Goal: Information Seeking & Learning: Find specific fact

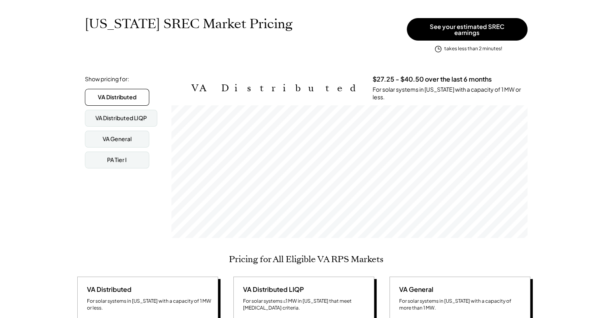
scroll to position [132, 356]
click at [124, 136] on div "VA General" at bounding box center [117, 139] width 29 height 8
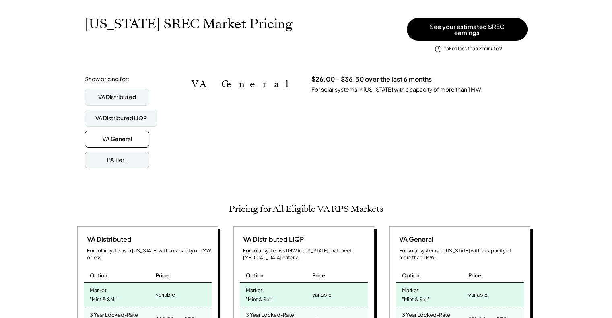
click at [129, 156] on div "PA Tier I" at bounding box center [117, 160] width 64 height 17
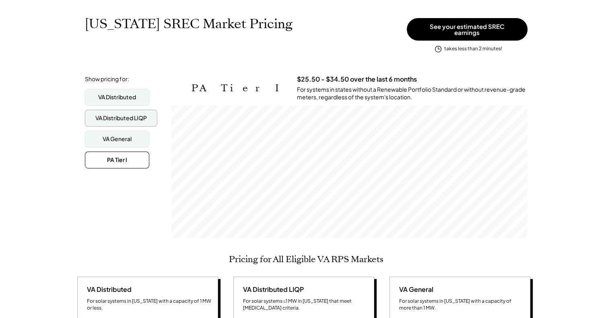
click at [123, 114] on div "VA Distributed LIQP" at bounding box center [120, 118] width 51 height 8
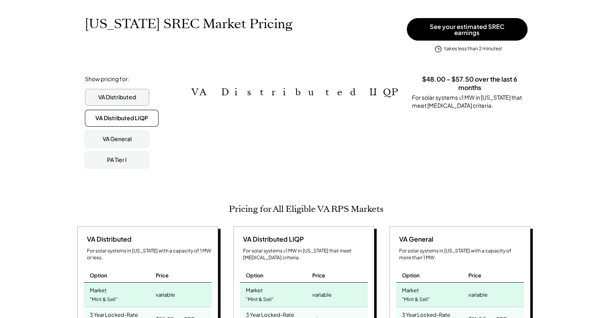
click at [123, 99] on div "VA Distributed" at bounding box center [117, 97] width 64 height 17
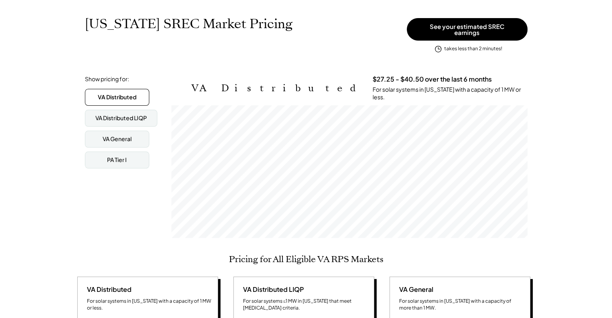
click at [337, 41] on div "[US_STATE] SREC Market Pricing View other state pricing" at bounding box center [244, 32] width 318 height 32
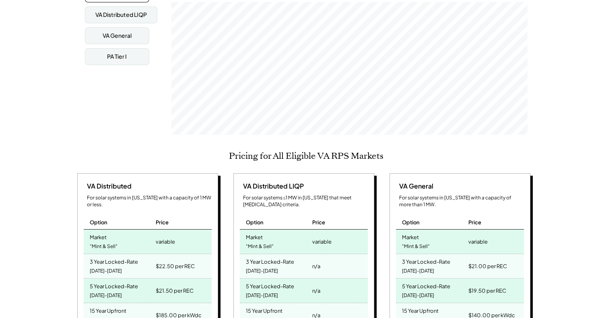
scroll to position [241, 0]
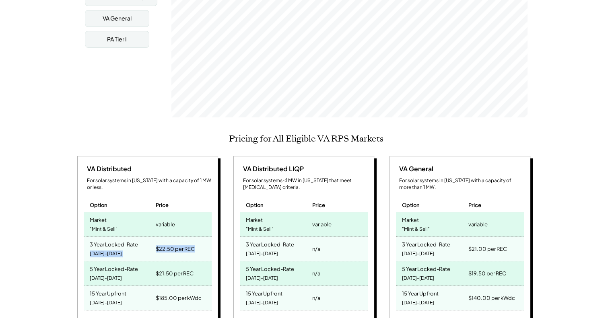
drag, startPoint x: 169, startPoint y: 236, endPoint x: 193, endPoint y: 235, distance: 23.7
click at [193, 237] on div "3 Year Locked-Rate [DATE]-[DATE] $22.50 per REC" at bounding box center [148, 249] width 128 height 25
click at [200, 237] on div "$22.50 per REC" at bounding box center [182, 249] width 57 height 24
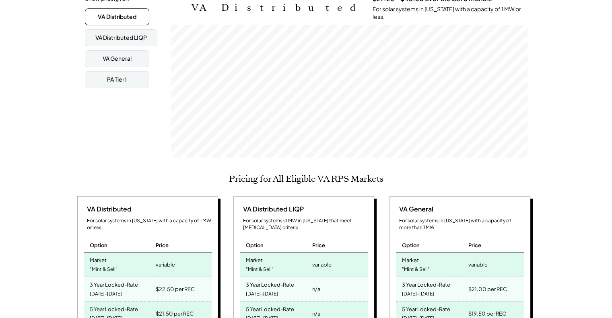
scroll to position [0, 0]
